Goal: Navigation & Orientation: Find specific page/section

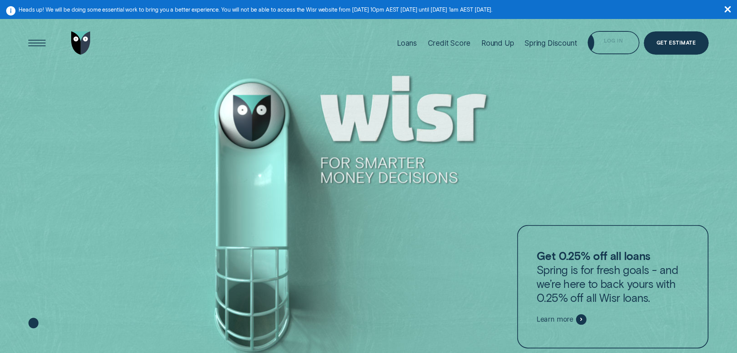
click at [618, 39] on div "Log in" at bounding box center [613, 42] width 51 height 23
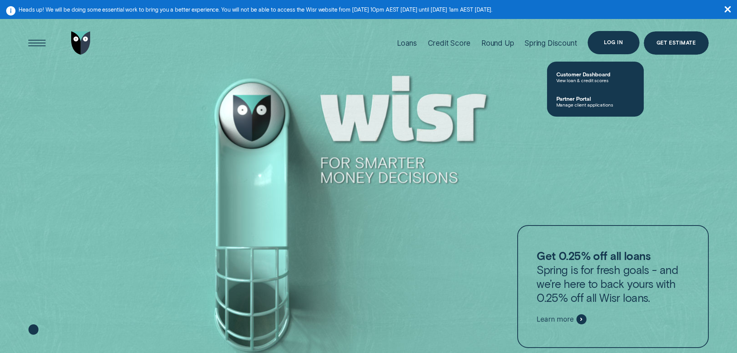
click at [622, 46] on div "Log in" at bounding box center [613, 42] width 51 height 23
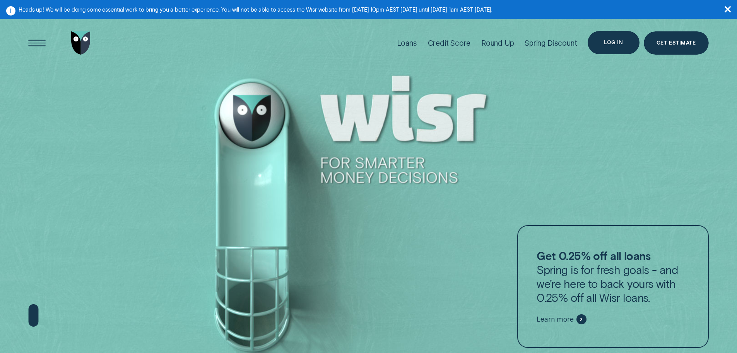
click at [623, 33] on div "Log in" at bounding box center [613, 42] width 51 height 23
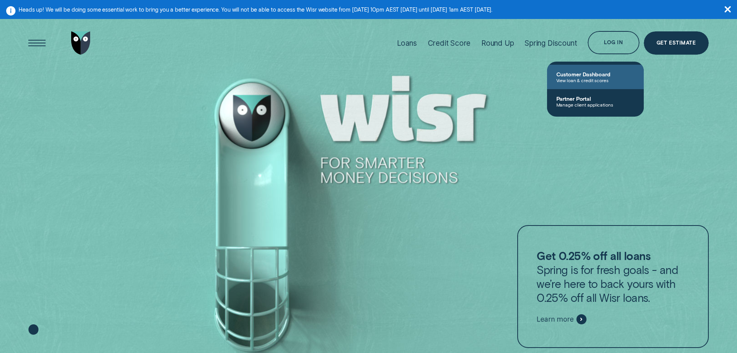
click at [604, 78] on span "View loan & credit scores" at bounding box center [596, 79] width 78 height 5
